Goal: Submit feedback/report problem

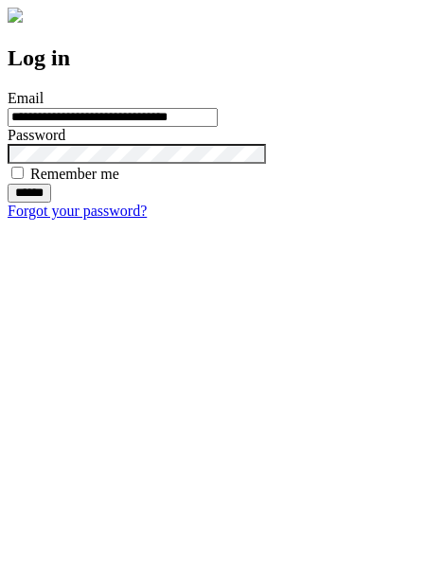
type input "**********"
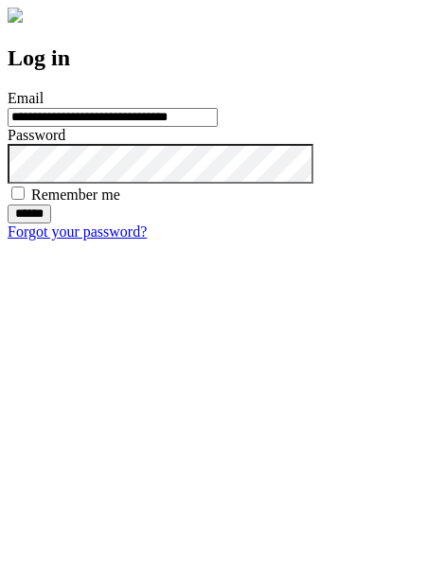
click at [51, 223] on input "******" at bounding box center [30, 213] width 44 height 19
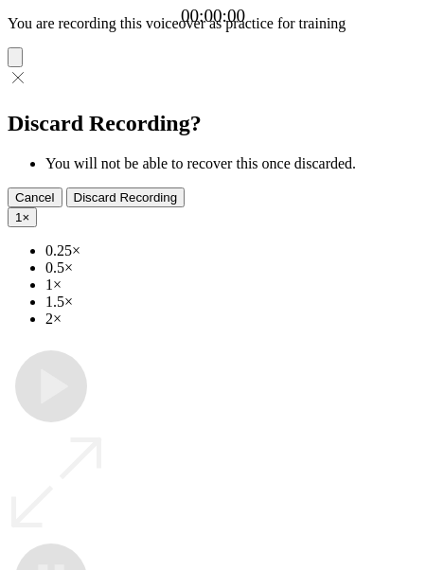
type input "**********"
